Goal: Information Seeking & Learning: Learn about a topic

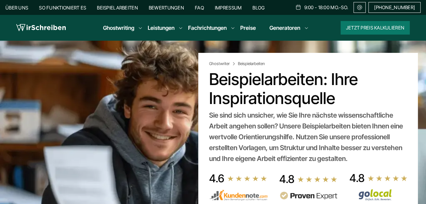
click at [120, 8] on link "Beispielarbeiten" at bounding box center [117, 8] width 41 height 6
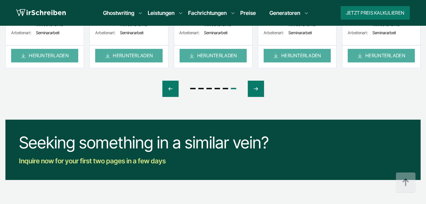
scroll to position [475, 0]
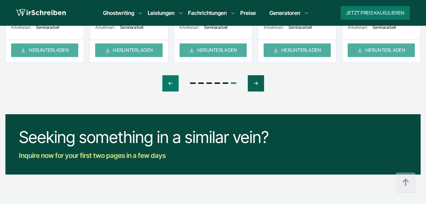
click at [258, 82] on div "Next slide" at bounding box center [256, 83] width 16 height 16
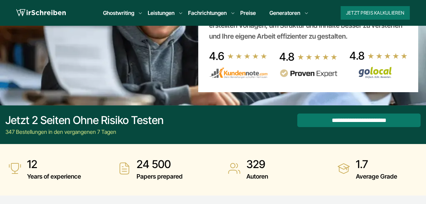
scroll to position [0, 0]
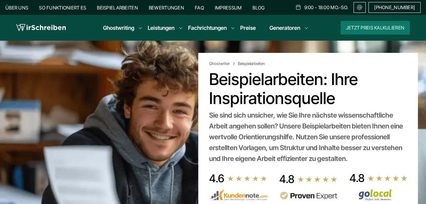
click at [129, 7] on link "Beispielarbeiten" at bounding box center [117, 8] width 41 height 6
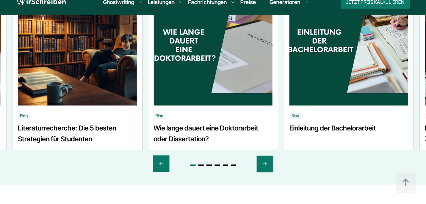
scroll to position [746, 0]
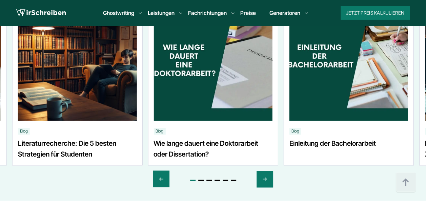
click at [107, 99] on img "6 / 6" at bounding box center [77, 58] width 119 height 125
click at [74, 144] on link "Literaturrecherche: Die 5 besten Strategien für Studenten" at bounding box center [77, 149] width 119 height 22
